Goal: Task Accomplishment & Management: Manage account settings

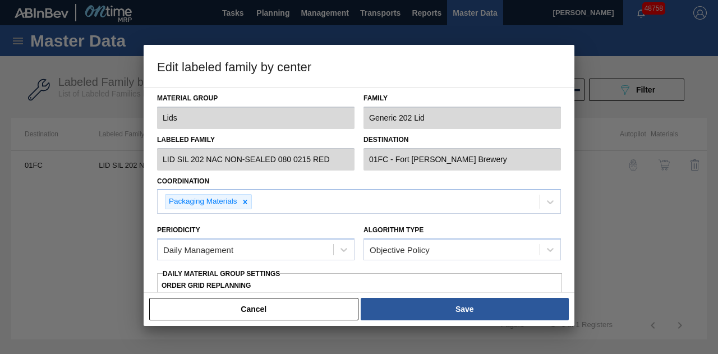
scroll to position [330, 0]
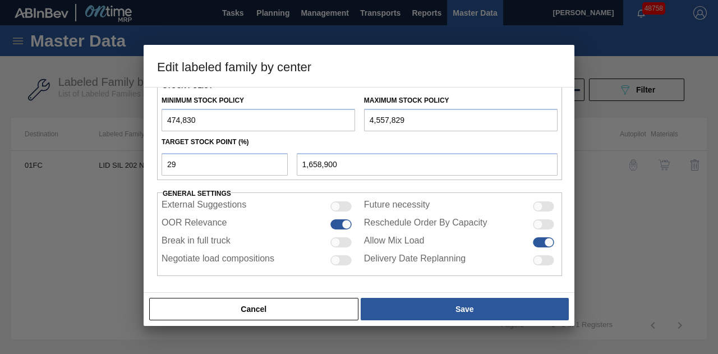
click at [268, 319] on button "Cancel" at bounding box center [253, 309] width 209 height 22
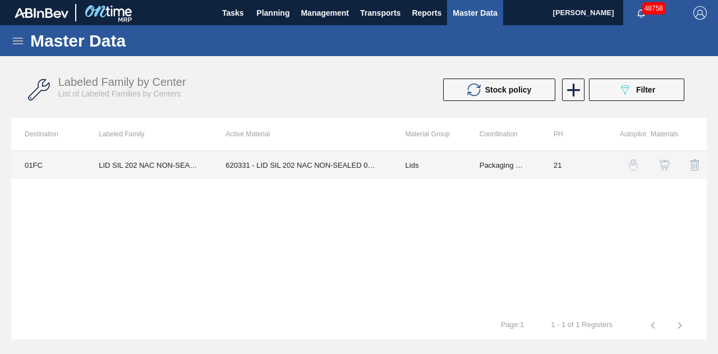
click at [288, 160] on td "620331 - LID SIL 202 NAC NON-SEALED 080 0215 RED" at bounding box center [302, 165] width 180 height 28
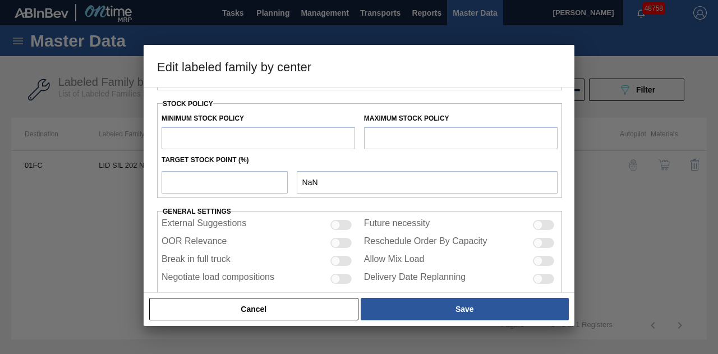
scroll to position [328, 0]
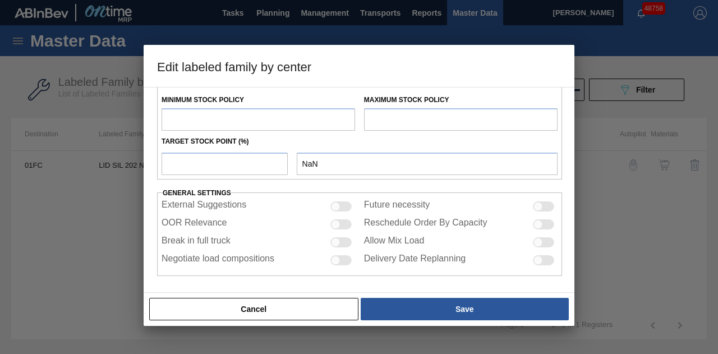
type input "Lids"
type input "Generic 202 Lid"
type input "LID SIL 202 NAC NON-SEALED 080 0215 RED"
type input "01FC - Fort [PERSON_NAME] Brewery"
type input "0"
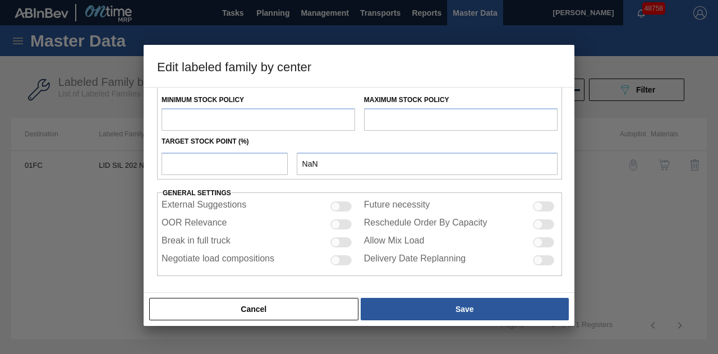
type input "21"
type input "474,830"
type input "4,624,127"
type input "29"
type input "1,678,126"
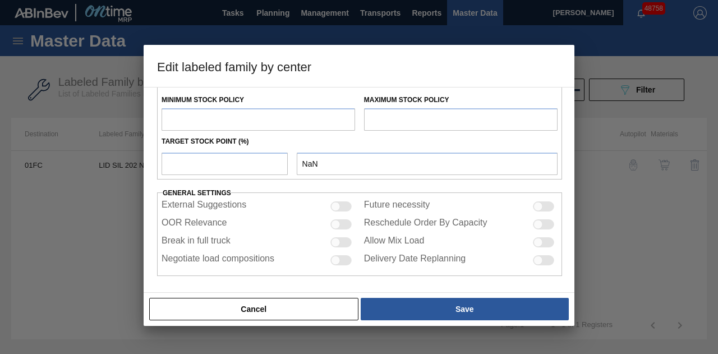
checkbox input "true"
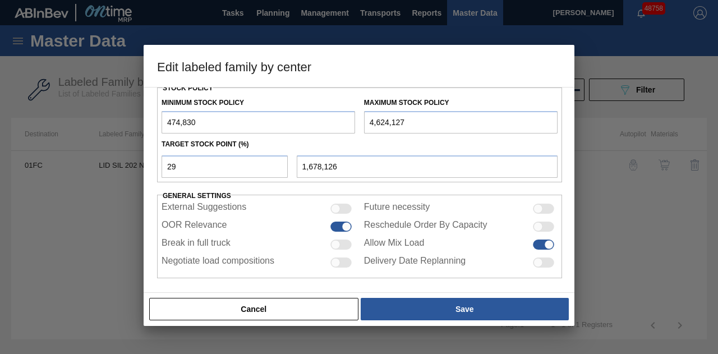
scroll to position [330, 0]
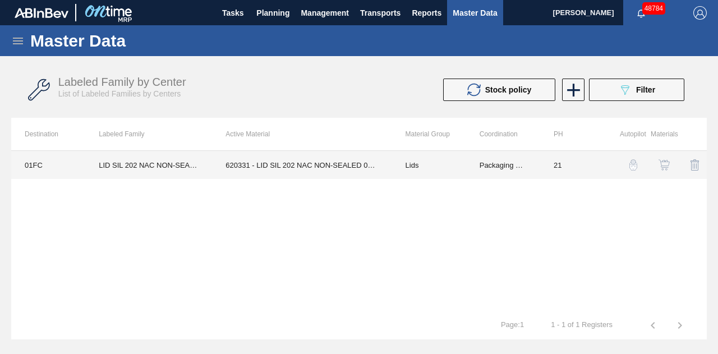
click at [340, 166] on td "620331 - LID SIL 202 NAC NON-SEALED 080 0215 RED" at bounding box center [302, 165] width 180 height 28
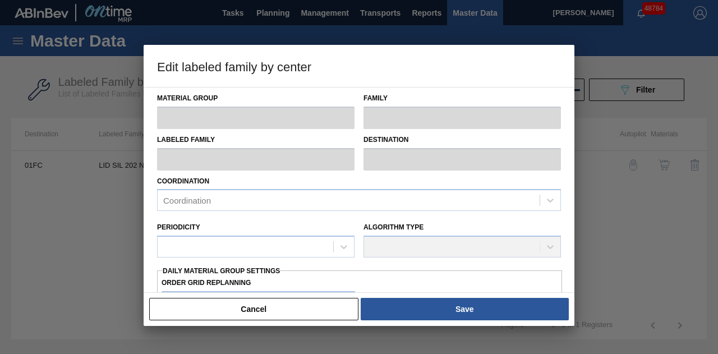
type input "Lids"
type input "Generic 202 Lid"
type input "LID SIL 202 NAC NON-SEALED 080 0215 RED"
type input "01FC - Fort [PERSON_NAME] Brewery"
type input "0"
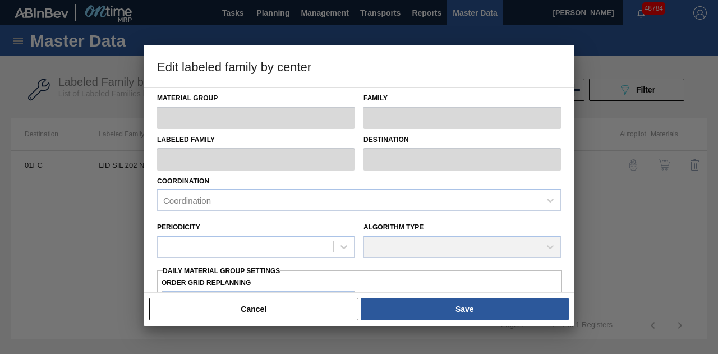
type input "21"
type input "474,830"
type input "4,624,127"
type input "29"
type input "1,678,126"
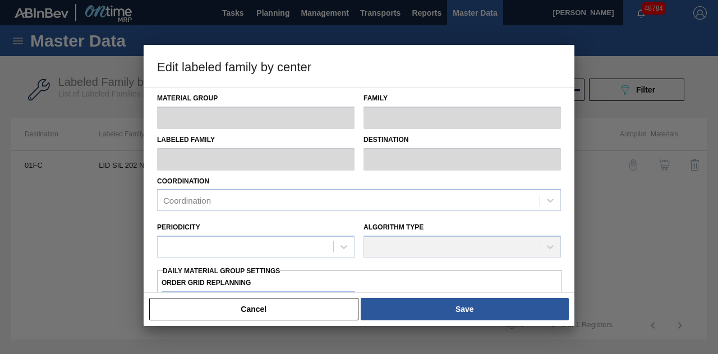
checkbox input "true"
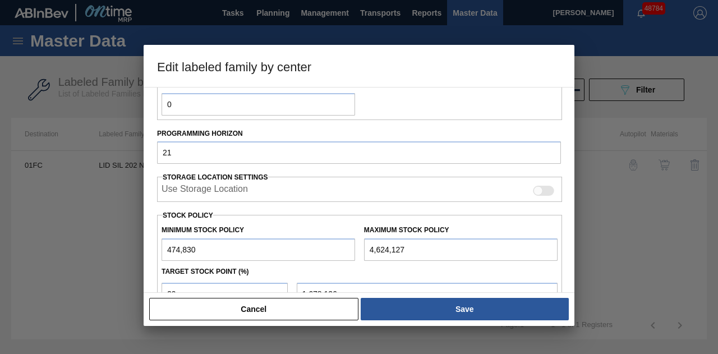
scroll to position [224, 0]
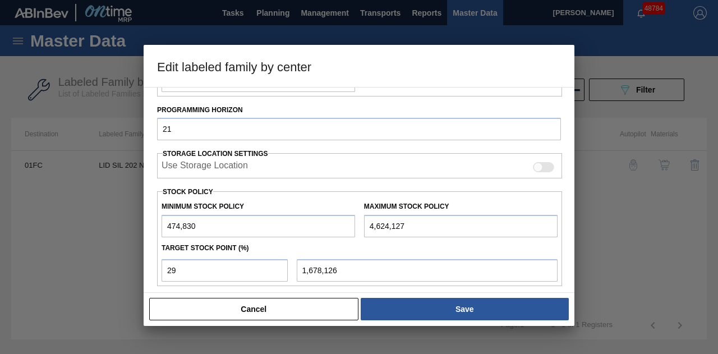
click at [446, 226] on input "4,624,127" at bounding box center [461, 226] width 194 height 22
drag, startPoint x: 439, startPoint y: 223, endPoint x: 353, endPoint y: 224, distance: 86.4
click at [353, 224] on div "Minimum Stock Policy 474,830 Maximum Stock Policy 4,624,127" at bounding box center [359, 217] width 405 height 42
paste input "6,563,444"
type input "6,563,444"
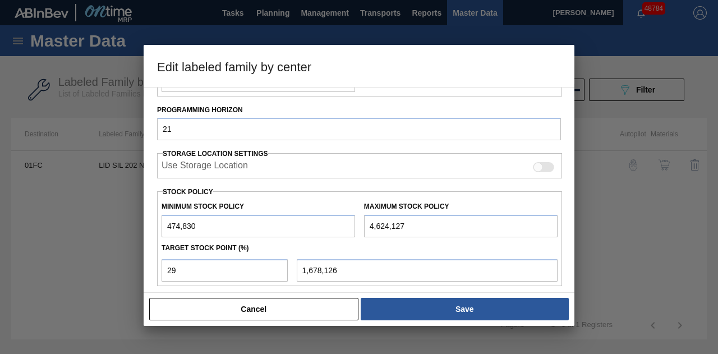
type input "2,240,528"
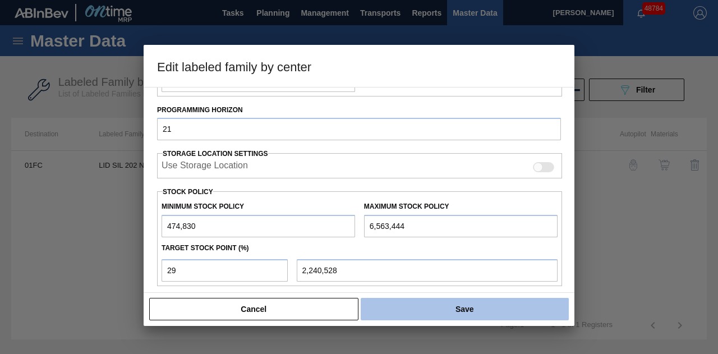
type input "6,563,444"
click at [400, 307] on button "Save" at bounding box center [465, 309] width 208 height 22
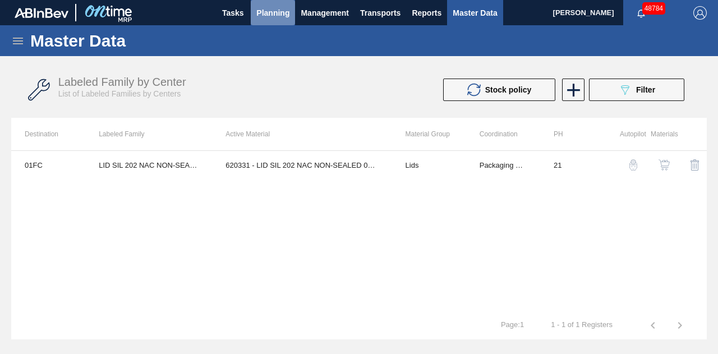
click at [279, 11] on span "Planning" at bounding box center [272, 12] width 33 height 13
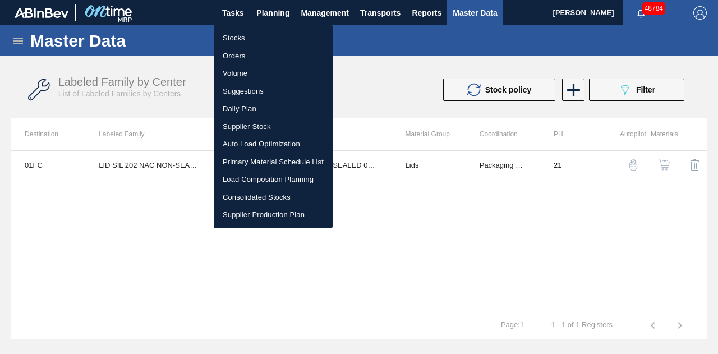
click at [242, 38] on li "Stocks" at bounding box center [273, 38] width 119 height 18
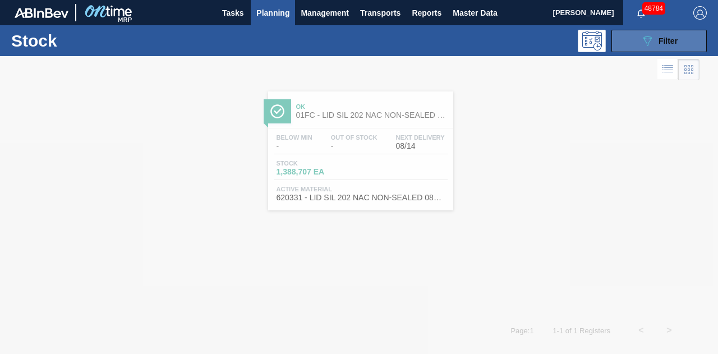
click at [671, 38] on span "Filter" at bounding box center [668, 40] width 19 height 9
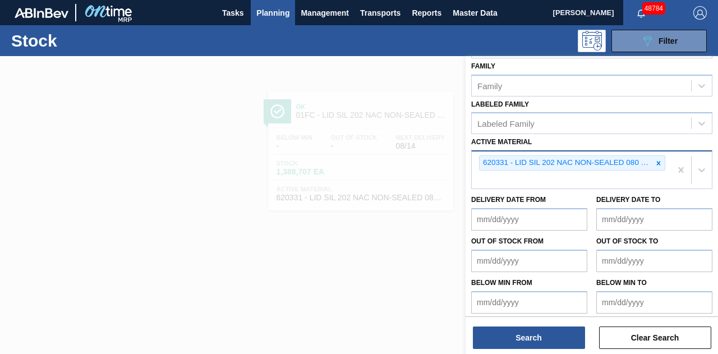
scroll to position [199, 0]
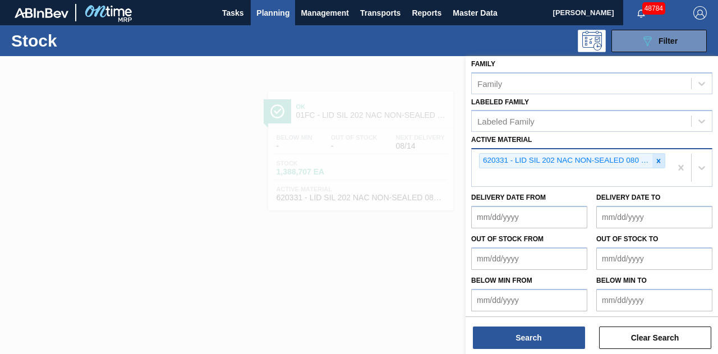
click at [657, 159] on icon at bounding box center [659, 161] width 4 height 4
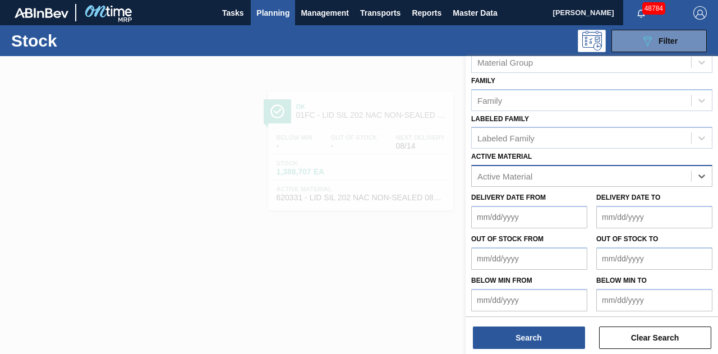
click at [552, 169] on div "Stock Status Stock Status Source Source Destination 01FC - [GEOGRAPHIC_DATA][PE…" at bounding box center [592, 95] width 252 height 443
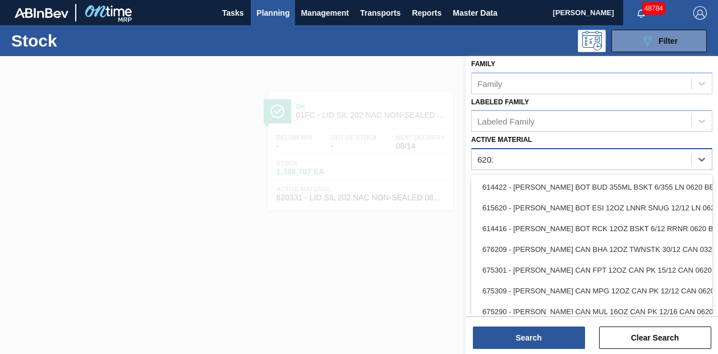
scroll to position [182, 0]
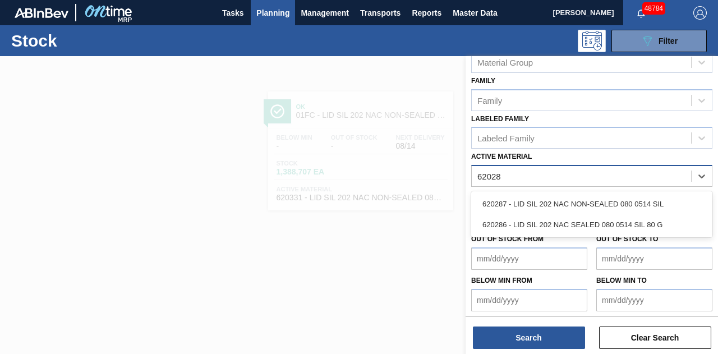
type Material "620287"
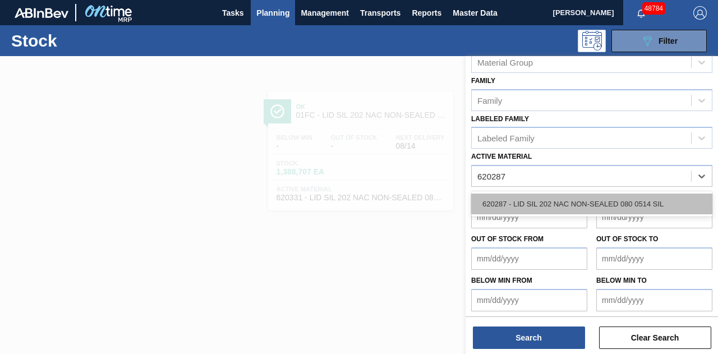
click at [552, 203] on div "620287 - LID SIL 202 NAC NON-SEALED 080 0514 SIL" at bounding box center [591, 204] width 241 height 21
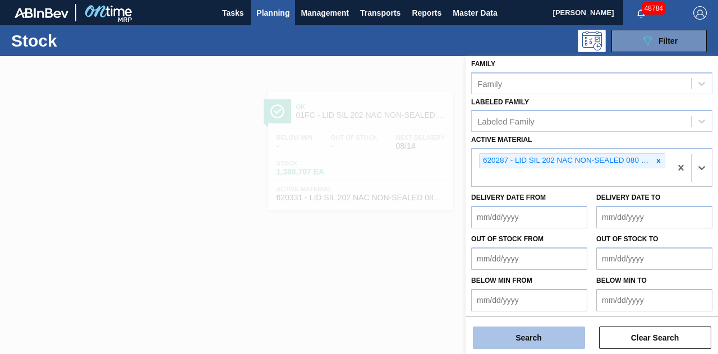
click at [534, 343] on button "Search" at bounding box center [529, 338] width 112 height 22
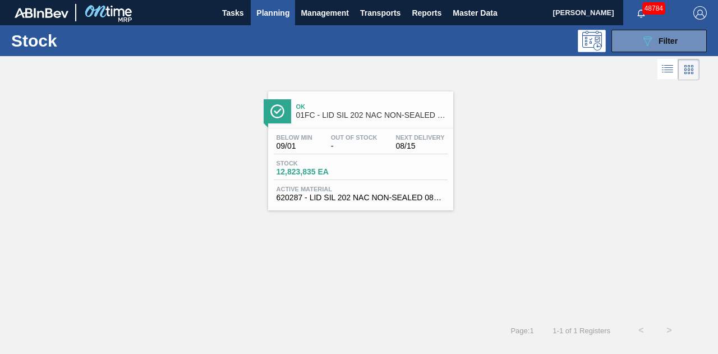
click at [374, 158] on div "Below Min 09/01 Out Of Stock - Next Delivery 08/15 Stock 12,823,835 EA Active M…" at bounding box center [360, 166] width 185 height 76
